Goal: Task Accomplishment & Management: Use online tool/utility

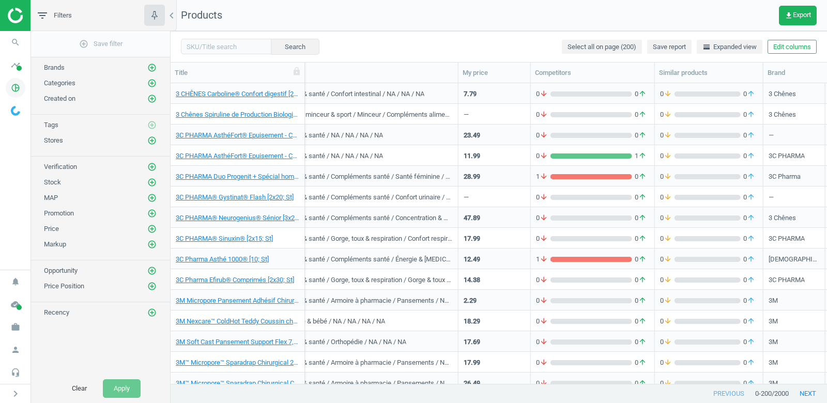
scroll to position [0, 100]
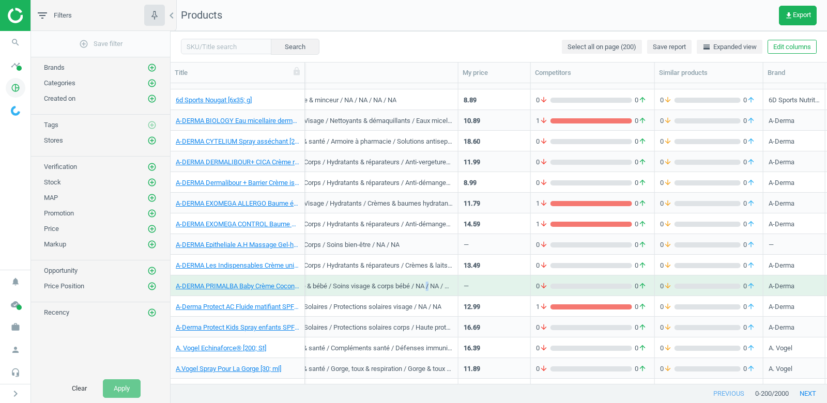
click at [18, 90] on icon "pie_chart_outlined" at bounding box center [16, 88] width 20 height 20
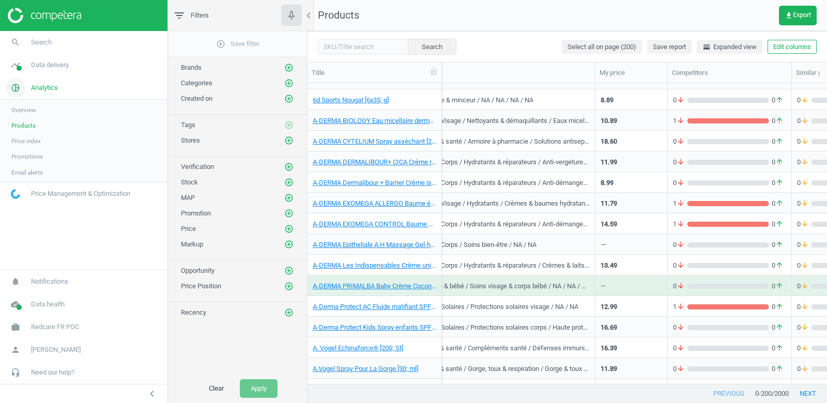
scroll to position [301, 519]
click at [44, 60] on span "Data delivery" at bounding box center [50, 64] width 38 height 9
click at [26, 118] on span "Matches" at bounding box center [22, 118] width 23 height 8
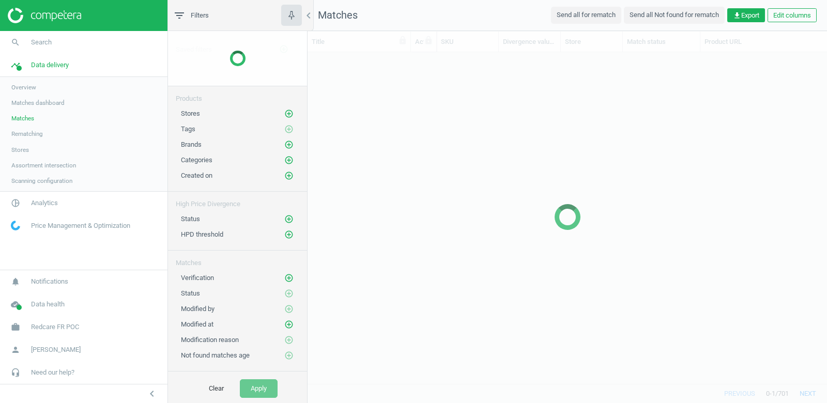
scroll to position [332, 519]
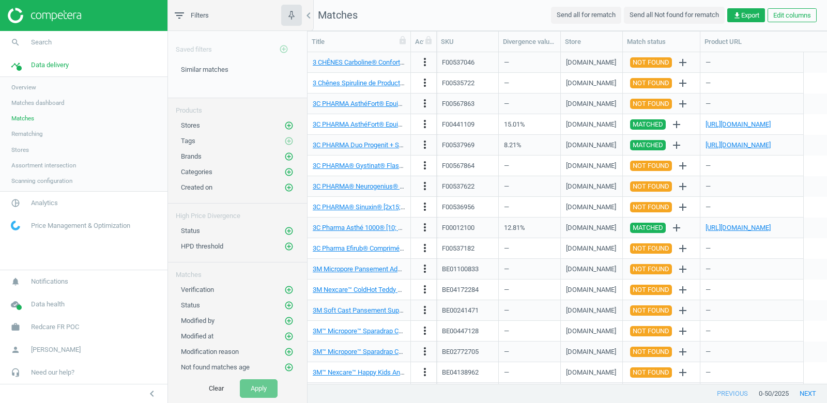
click at [21, 149] on span "Stores" at bounding box center [20, 150] width 18 height 8
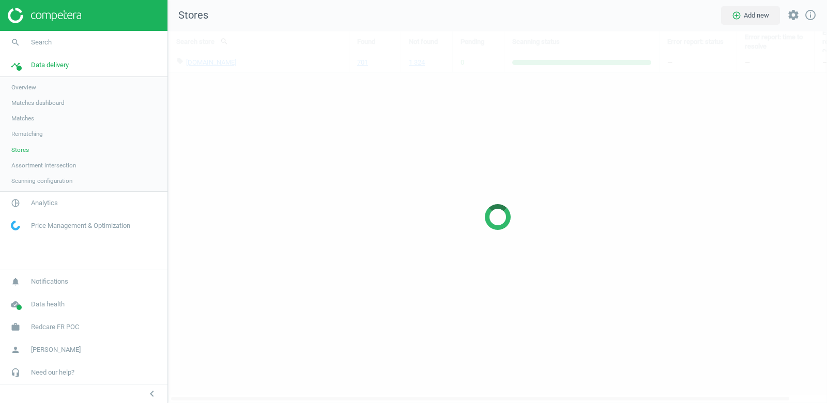
scroll to position [372, 659]
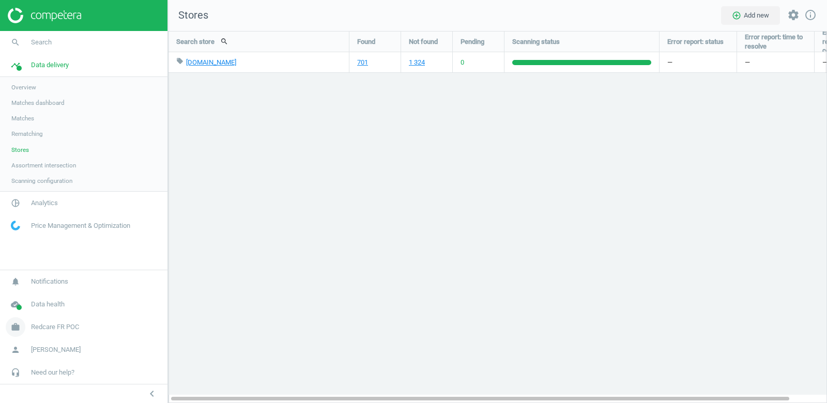
click at [68, 323] on span "Redcare FR POC" at bounding box center [55, 326] width 48 height 9
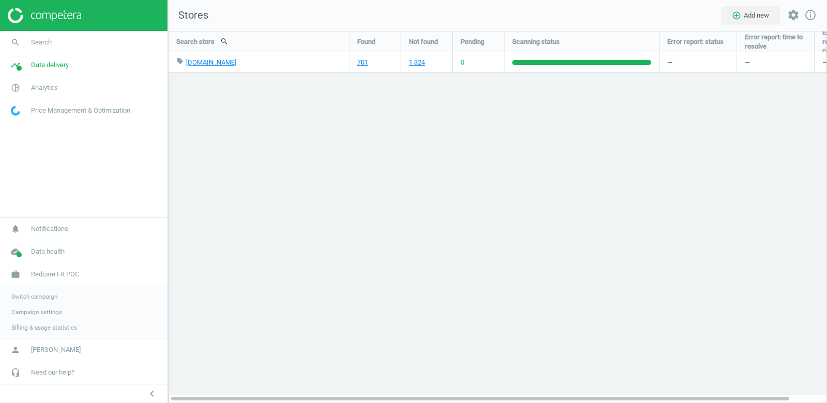
click at [38, 294] on span "Switch campaign" at bounding box center [34, 296] width 46 height 8
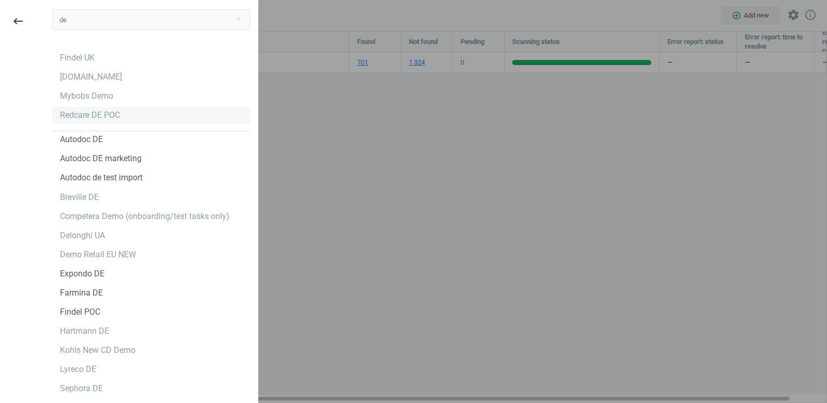
type input "de"
click at [93, 114] on div "Redcare DE POC" at bounding box center [90, 115] width 60 height 11
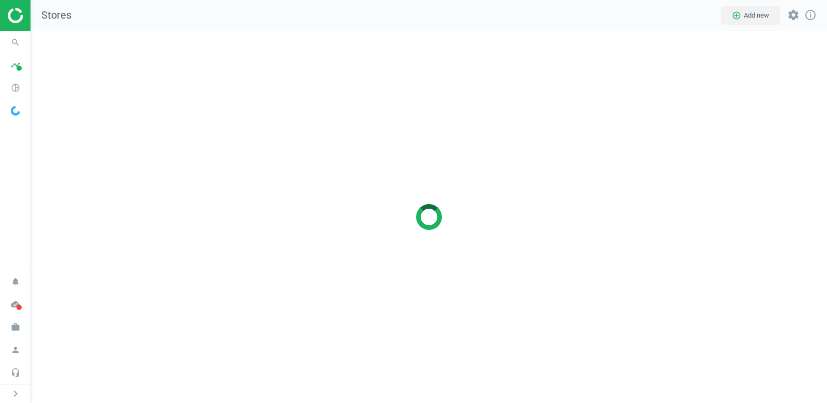
scroll to position [372, 796]
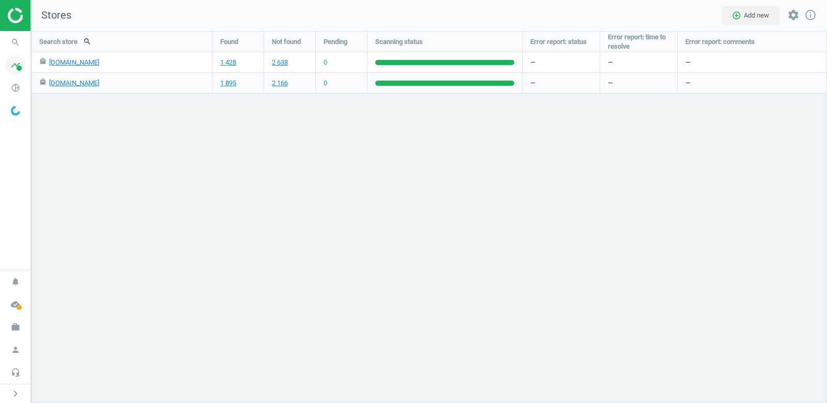
click at [13, 69] on icon "timeline" at bounding box center [16, 65] width 20 height 20
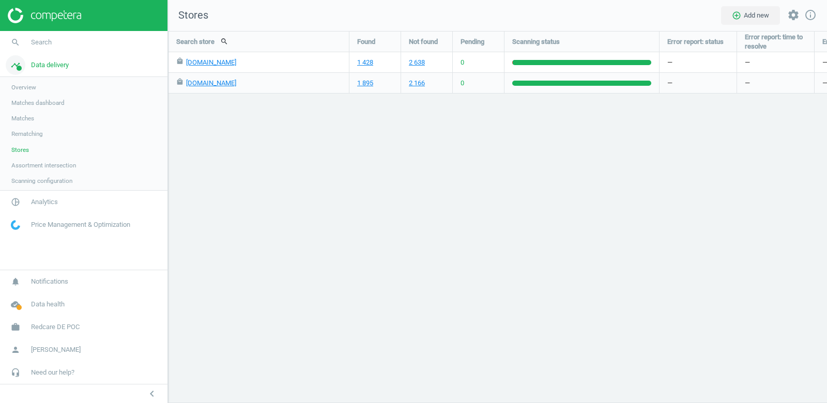
scroll to position [5, 5]
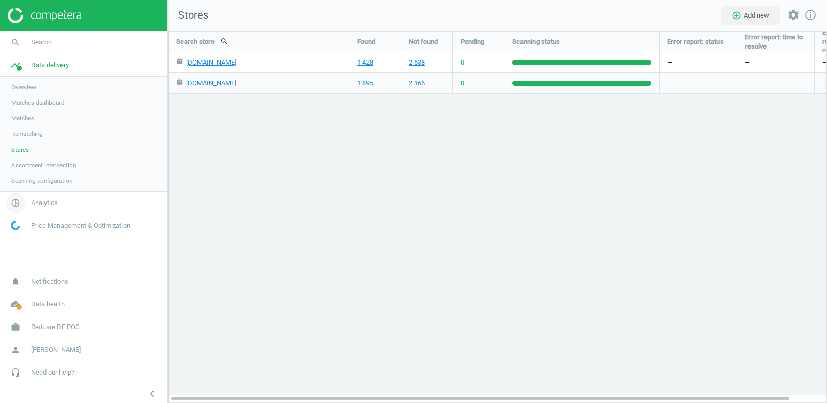
click at [43, 201] on span "Analytics" at bounding box center [44, 202] width 27 height 9
click at [30, 124] on span "Products" at bounding box center [23, 125] width 24 height 8
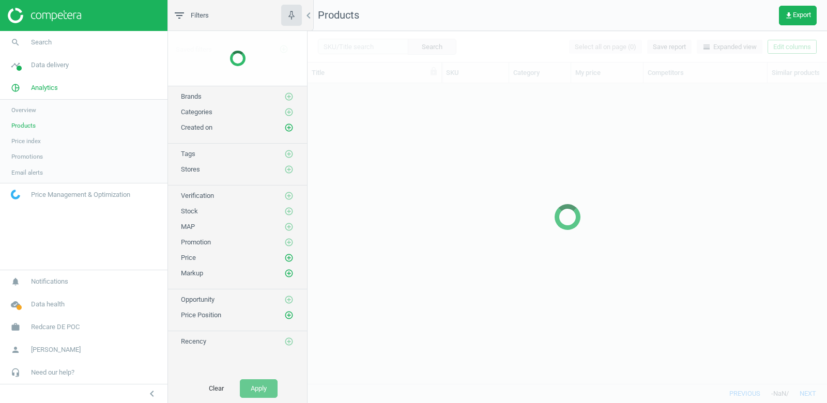
scroll to position [301, 519]
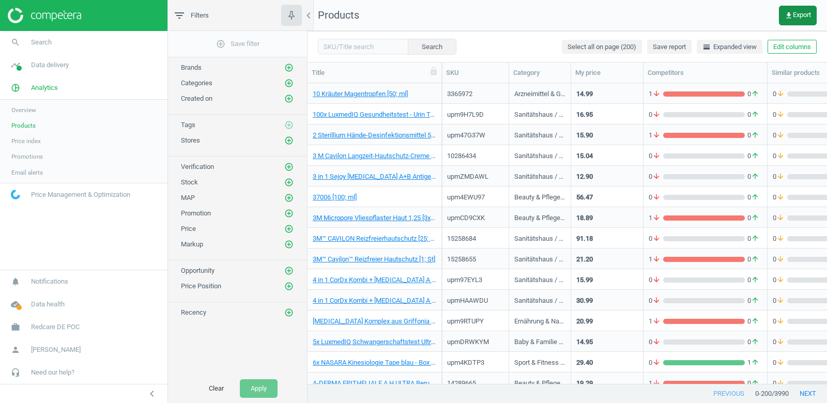
click at [797, 12] on span "get_app Export" at bounding box center [797, 15] width 26 height 8
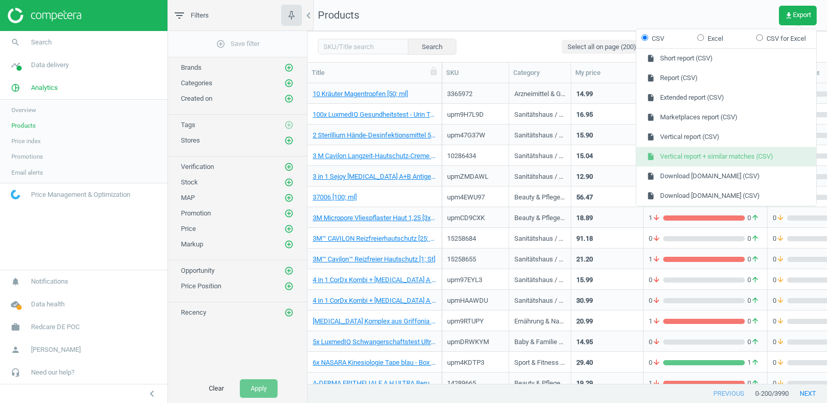
click at [744, 156] on button "insert_drive_file Vertical report + similar matches (CSV)" at bounding box center [726, 157] width 180 height 20
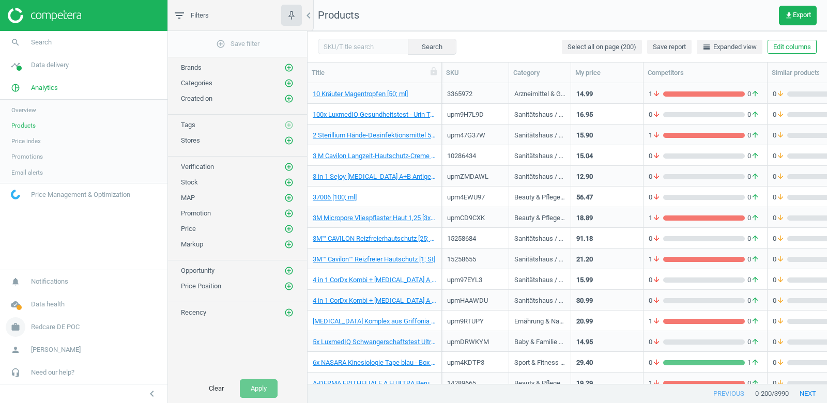
click at [64, 328] on span "Redcare DE POC" at bounding box center [55, 326] width 49 height 9
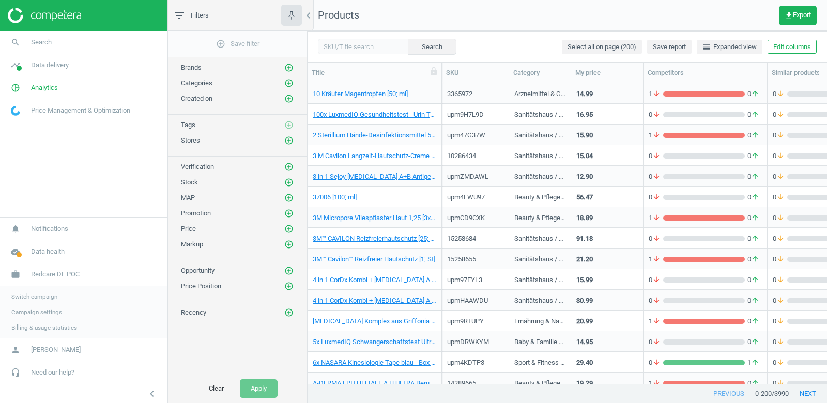
click at [40, 297] on span "Switch campaign" at bounding box center [34, 296] width 46 height 8
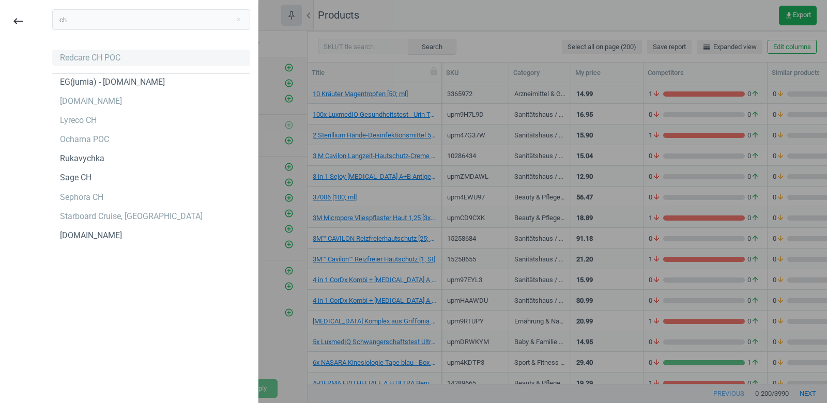
type input "ch"
click at [123, 58] on div "Redcare CH POC" at bounding box center [151, 58] width 198 height 17
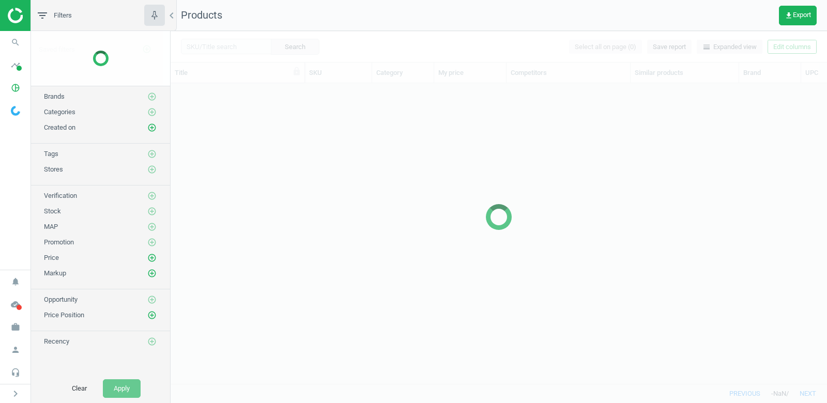
scroll to position [301, 656]
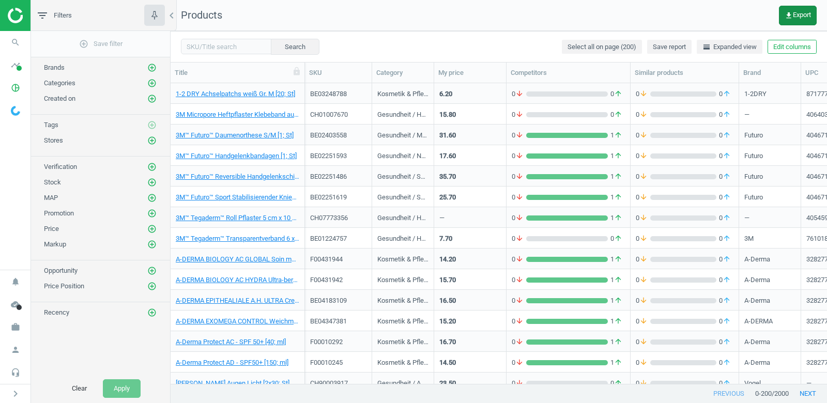
click at [784, 12] on icon "get_app" at bounding box center [788, 15] width 8 height 8
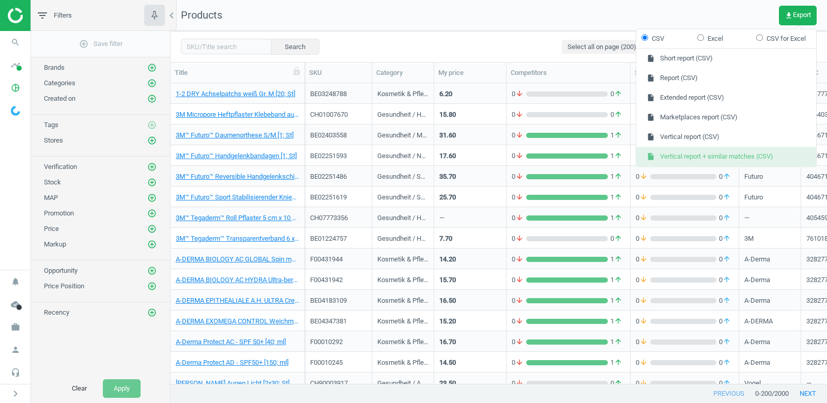
click at [746, 151] on button "insert_drive_file Vertical report + similar matches (CSV)" at bounding box center [726, 157] width 180 height 20
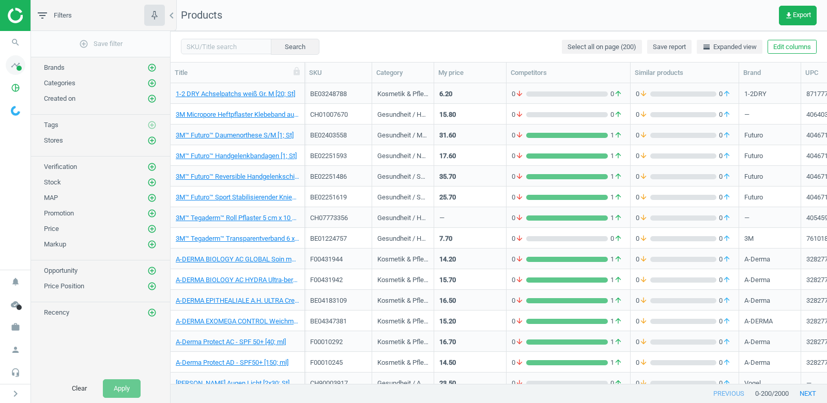
click at [16, 59] on icon "timeline" at bounding box center [16, 65] width 20 height 20
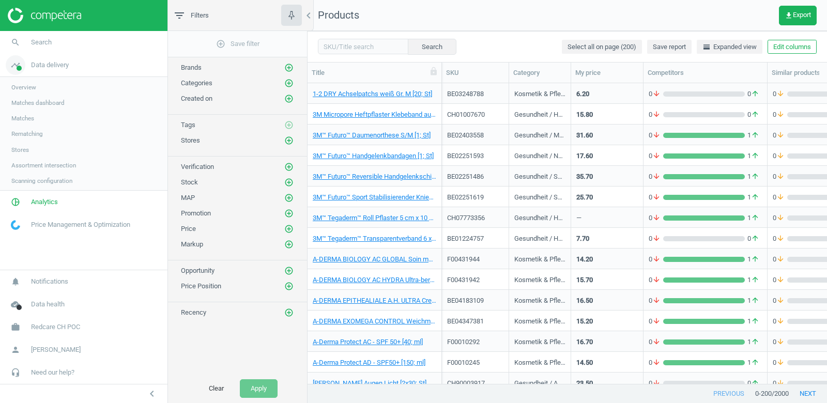
scroll to position [301, 519]
click at [24, 150] on span "Stores" at bounding box center [20, 150] width 18 height 8
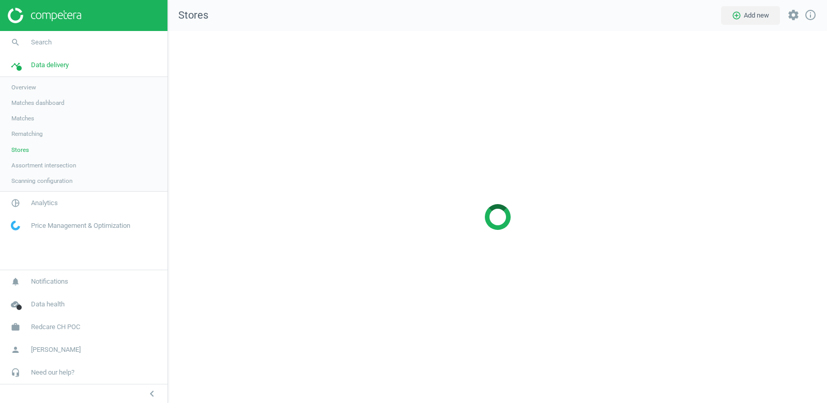
scroll to position [372, 659]
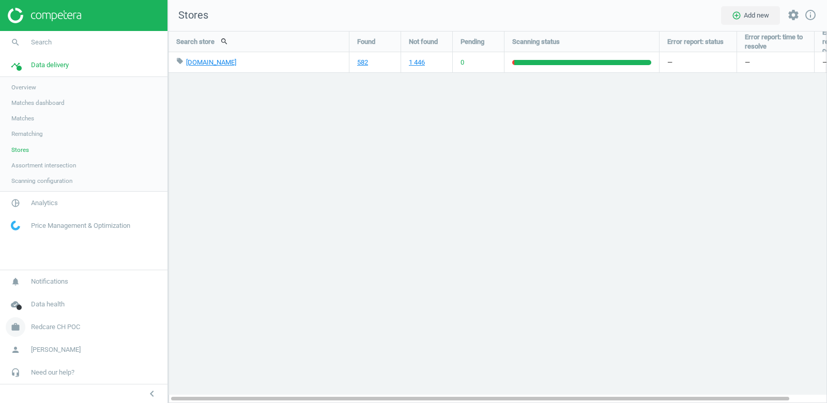
click at [50, 330] on span "Redcare CH POC" at bounding box center [55, 326] width 49 height 9
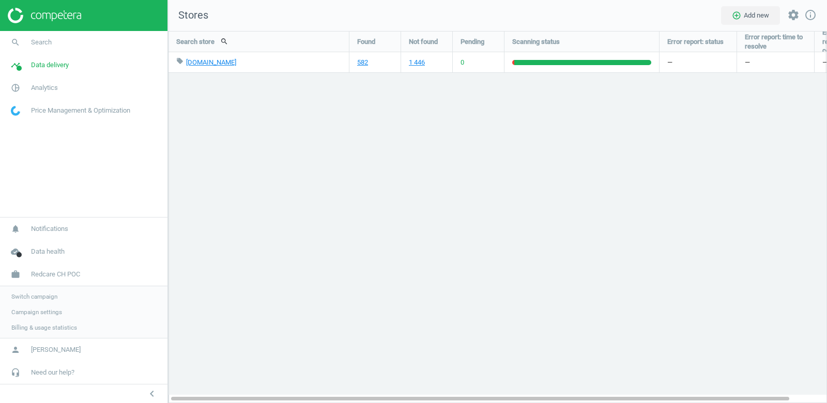
click at [35, 299] on span "Switch campaign" at bounding box center [34, 296] width 46 height 8
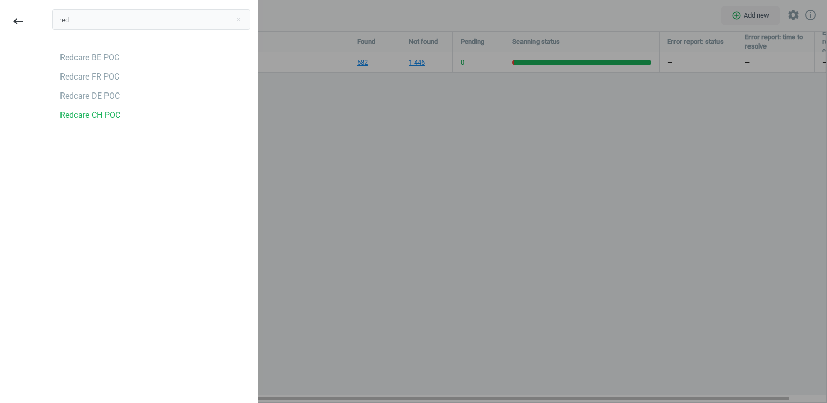
type input "red"
click at [128, 52] on div "Redcare BE POC" at bounding box center [151, 58] width 198 height 17
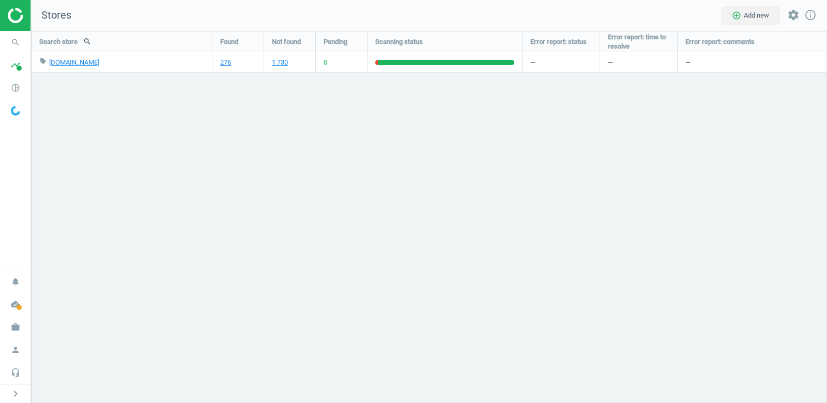
scroll to position [372, 796]
click at [20, 66] on span at bounding box center [19, 68] width 5 height 5
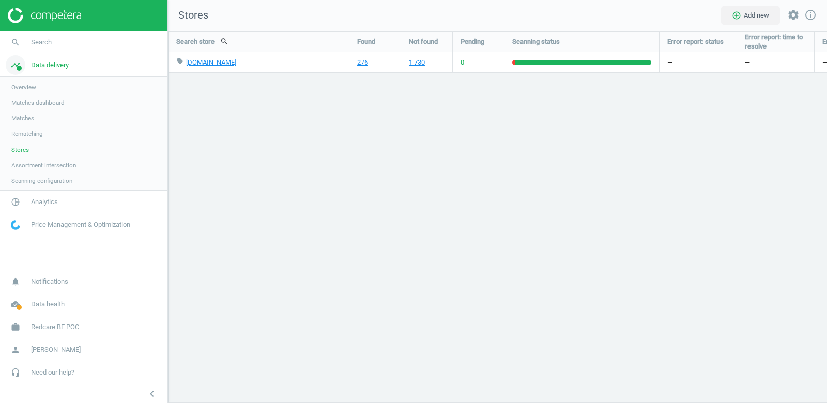
scroll to position [5, 5]
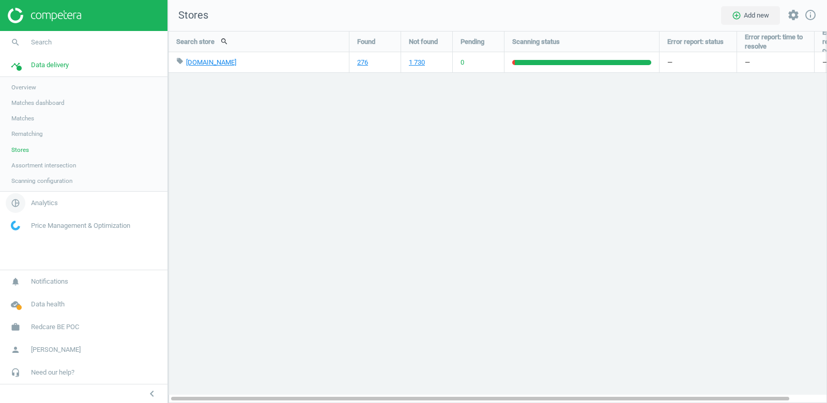
click at [44, 197] on link "pie_chart_outlined Analytics" at bounding box center [83, 203] width 167 height 23
click at [19, 126] on span "Products" at bounding box center [23, 125] width 24 height 8
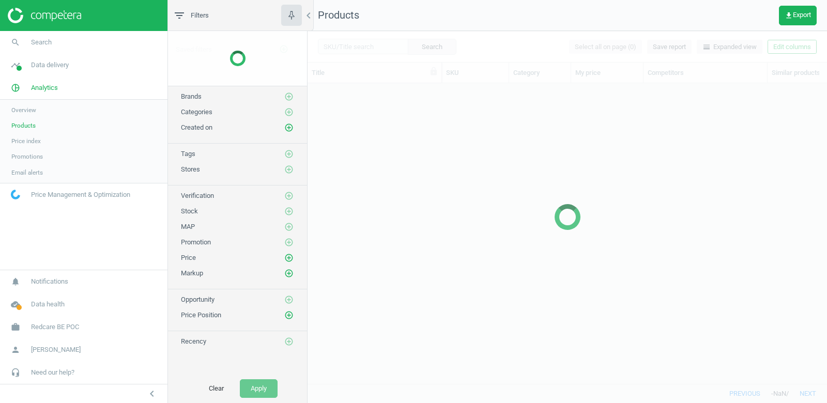
scroll to position [301, 519]
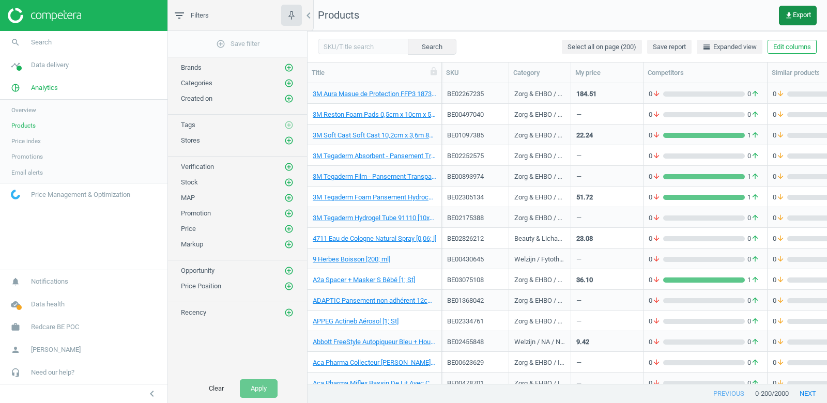
click at [796, 15] on span "get_app Export" at bounding box center [797, 15] width 26 height 8
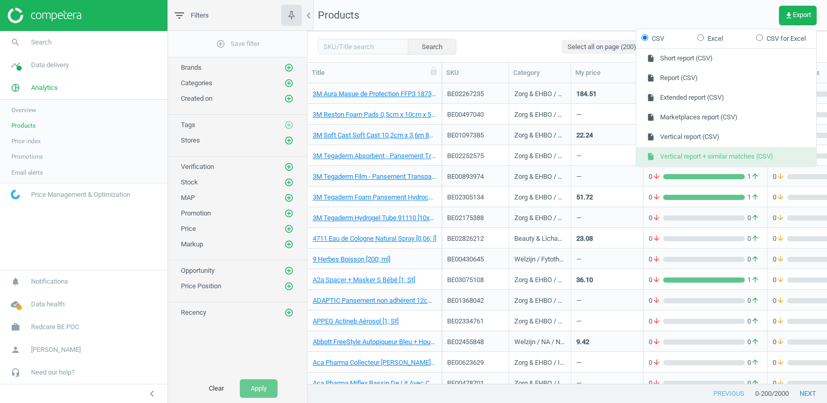
click at [752, 153] on button "insert_drive_file Vertical report + similar matches (CSV)" at bounding box center [726, 157] width 180 height 20
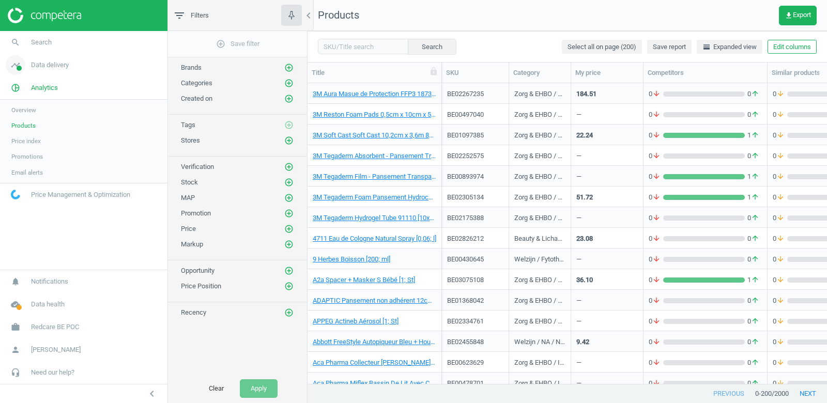
click at [40, 64] on span "Data delivery" at bounding box center [50, 64] width 38 height 9
click at [33, 167] on span "Assortment intersection" at bounding box center [43, 165] width 65 height 8
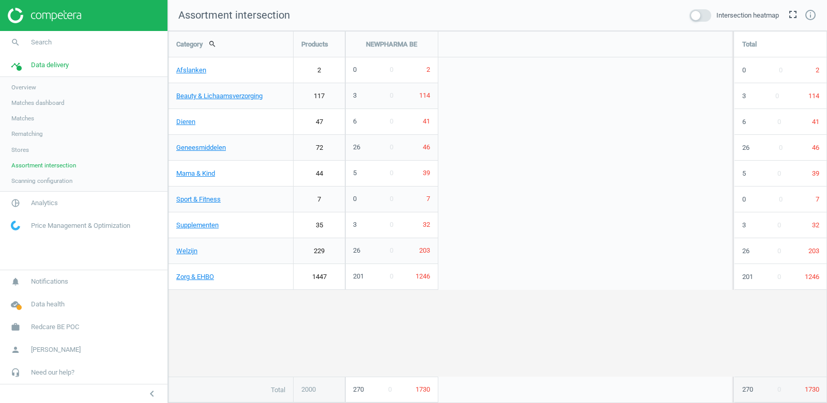
scroll to position [372, 659]
click at [697, 9] on span at bounding box center [700, 15] width 22 height 12
click at [0, 0] on input "checkbox" at bounding box center [0, 0] width 0 height 0
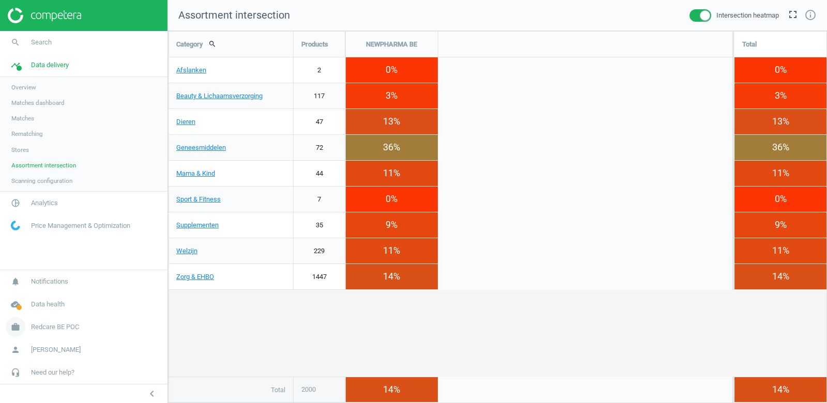
click at [72, 328] on span "Redcare BE POC" at bounding box center [55, 326] width 48 height 9
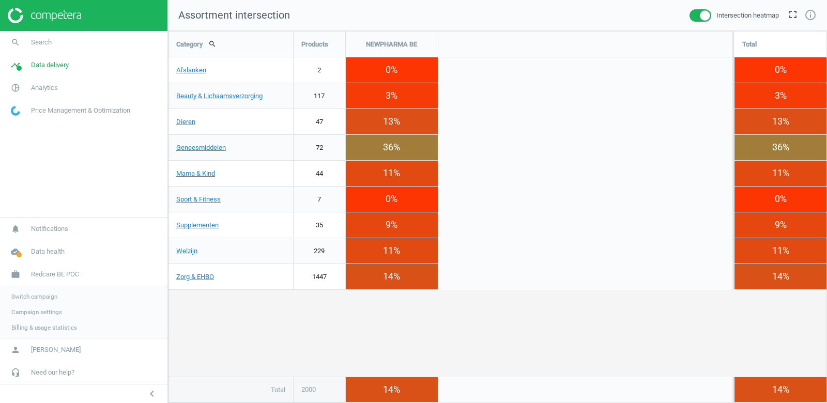
click at [37, 299] on span "Switch campaign" at bounding box center [34, 296] width 46 height 8
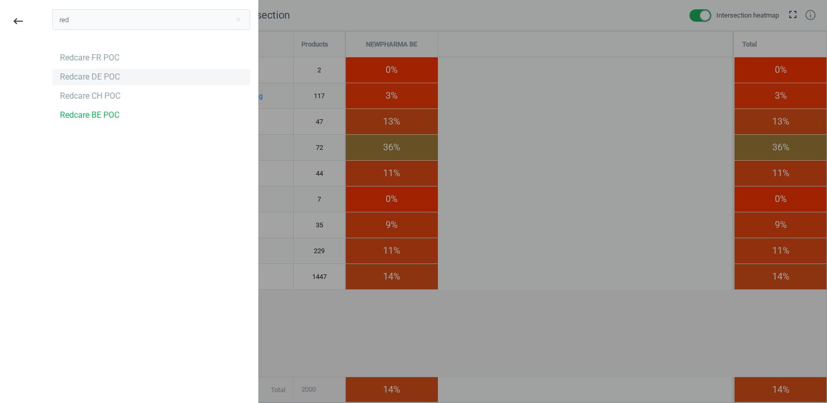
type input "red"
click at [106, 80] on div "Redcare DE POC" at bounding box center [90, 76] width 60 height 11
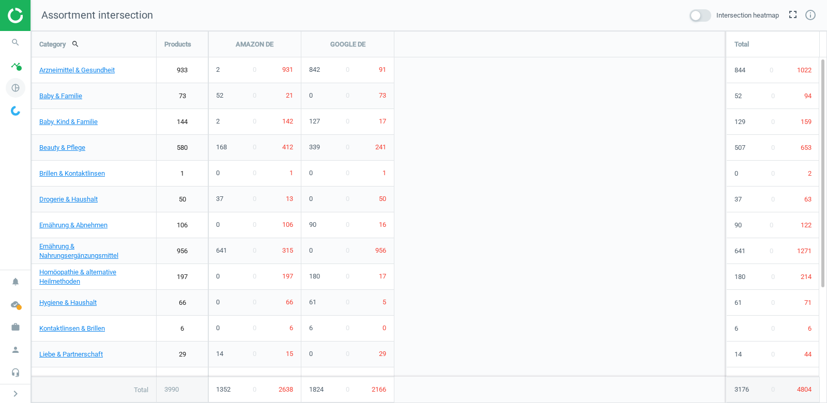
scroll to position [5, 5]
click at [14, 87] on icon "pie_chart_outlined" at bounding box center [16, 88] width 20 height 20
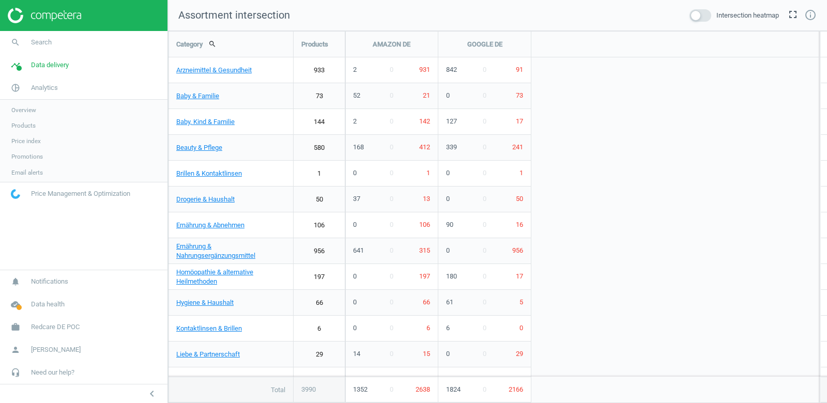
scroll to position [372, 659]
click at [22, 124] on span "Products" at bounding box center [23, 125] width 24 height 8
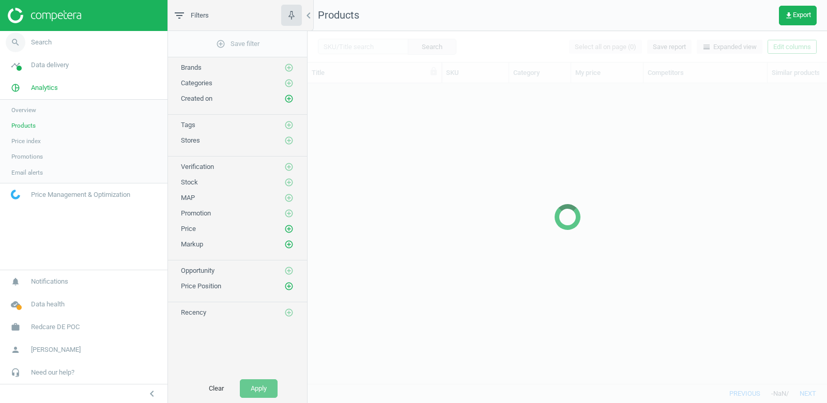
scroll to position [301, 519]
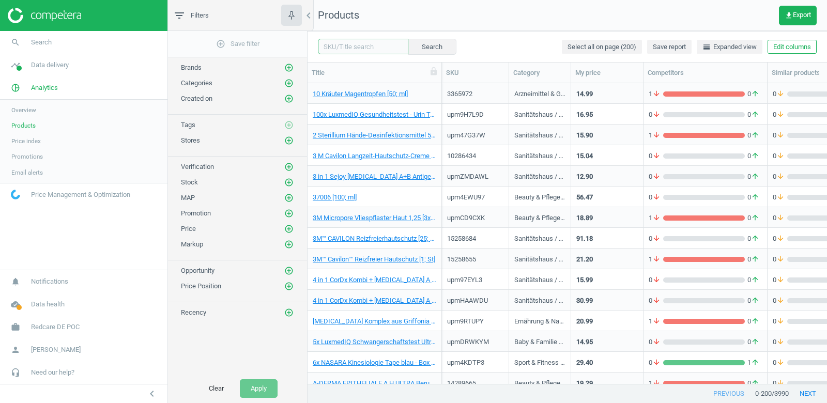
click at [366, 45] on input "text" at bounding box center [363, 46] width 90 height 15
paste input "18093120"
click at [149, 391] on icon "chevron_left" at bounding box center [152, 393] width 12 height 12
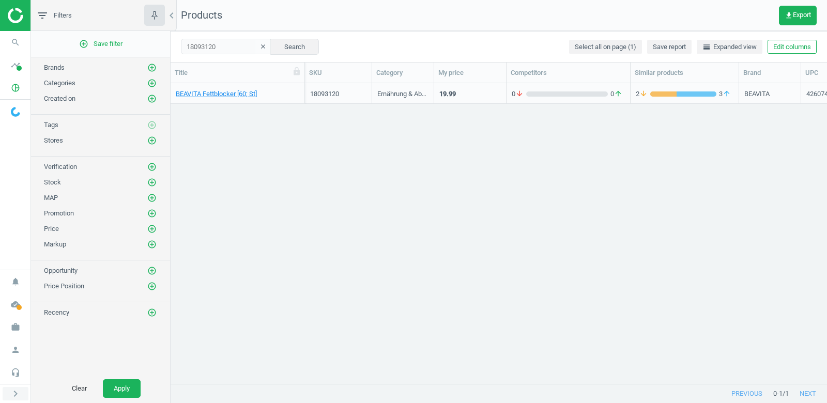
scroll to position [301, 656]
click at [332, 94] on div "18093120" at bounding box center [338, 93] width 56 height 9
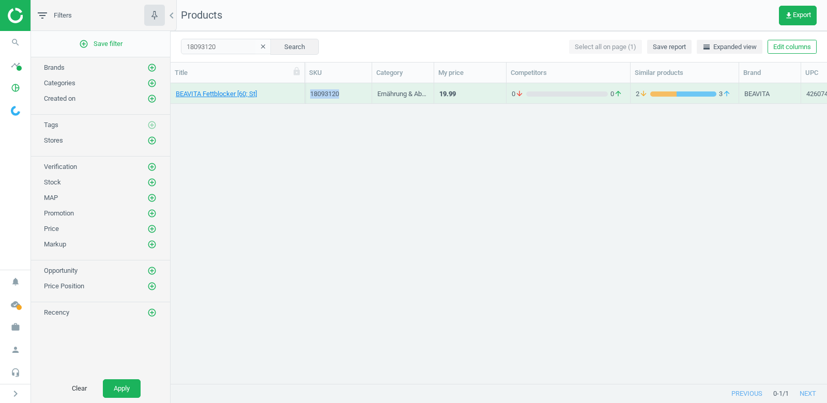
click at [332, 94] on div "18093120" at bounding box center [338, 93] width 56 height 9
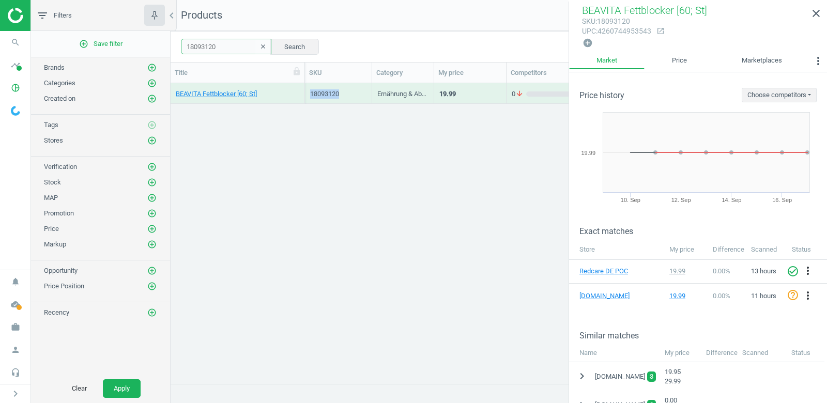
click at [234, 46] on input "18093120" at bounding box center [226, 46] width 90 height 15
paste input "8110886"
type input "8110886"
click at [330, 98] on div "8110886" at bounding box center [338, 93] width 56 height 9
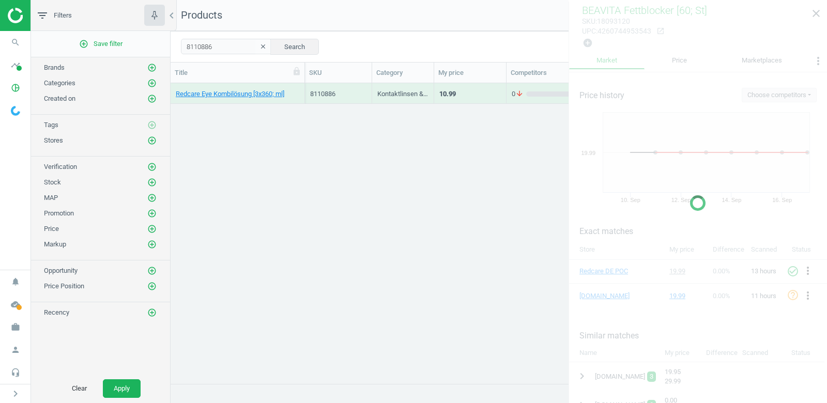
click at [330, 98] on div "8110886" at bounding box center [338, 93] width 56 height 9
